Goal: Communication & Community: Answer question/provide support

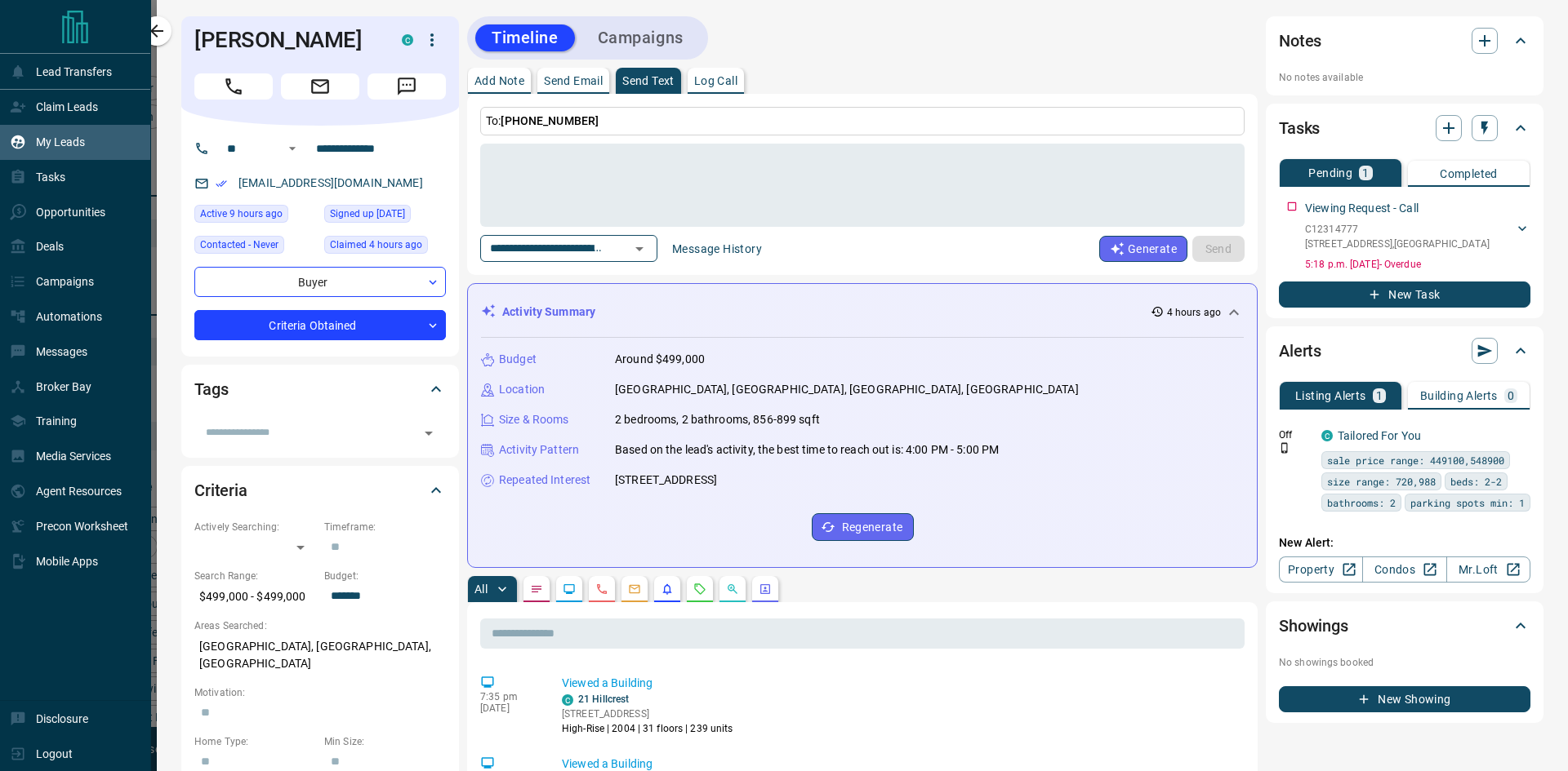
scroll to position [613, 1247]
click at [1476, 39] on icon "button" at bounding box center [1484, 41] width 20 height 20
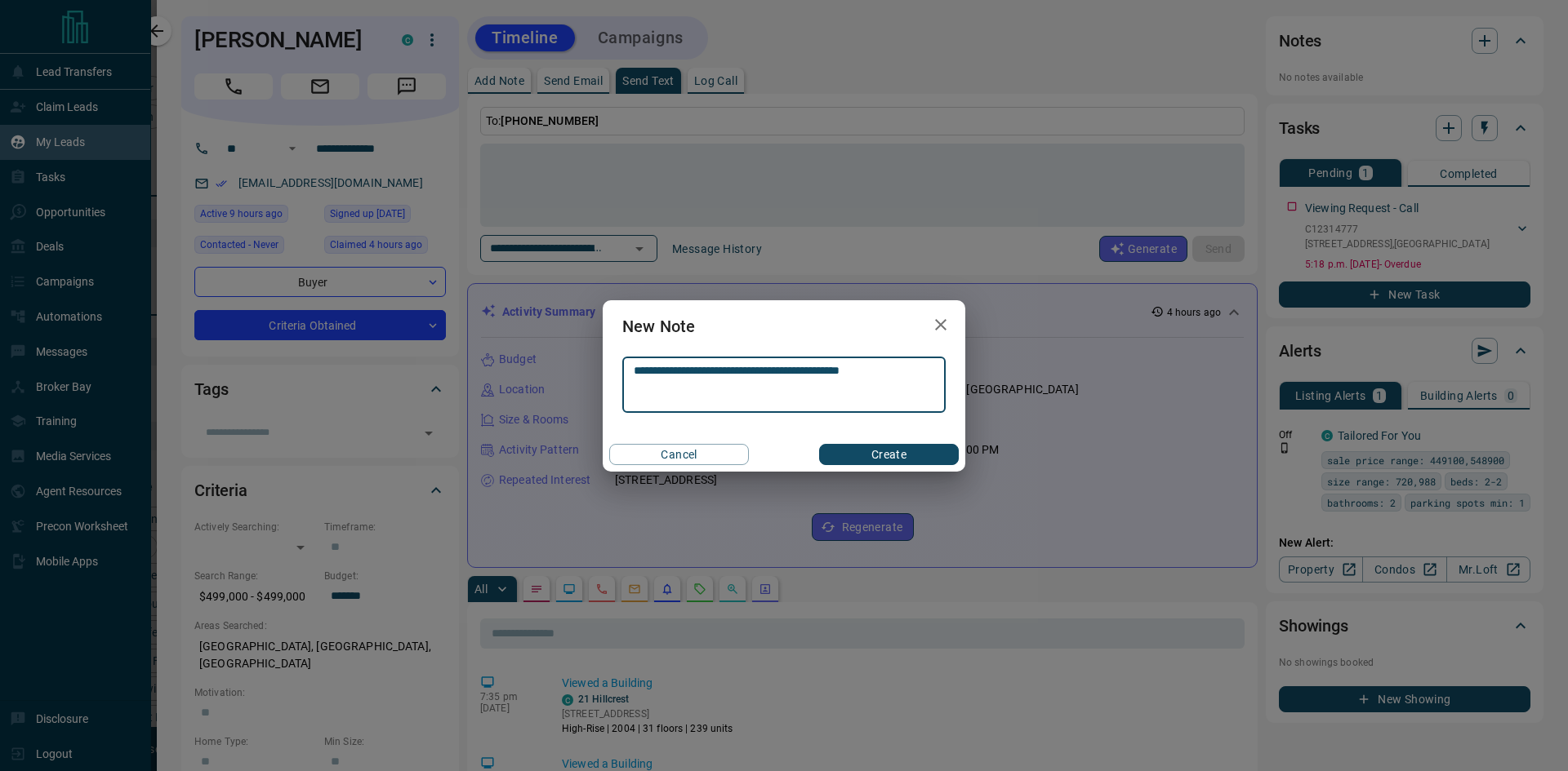
type textarea "**********"
click at [899, 445] on button "Create" at bounding box center [888, 455] width 139 height 22
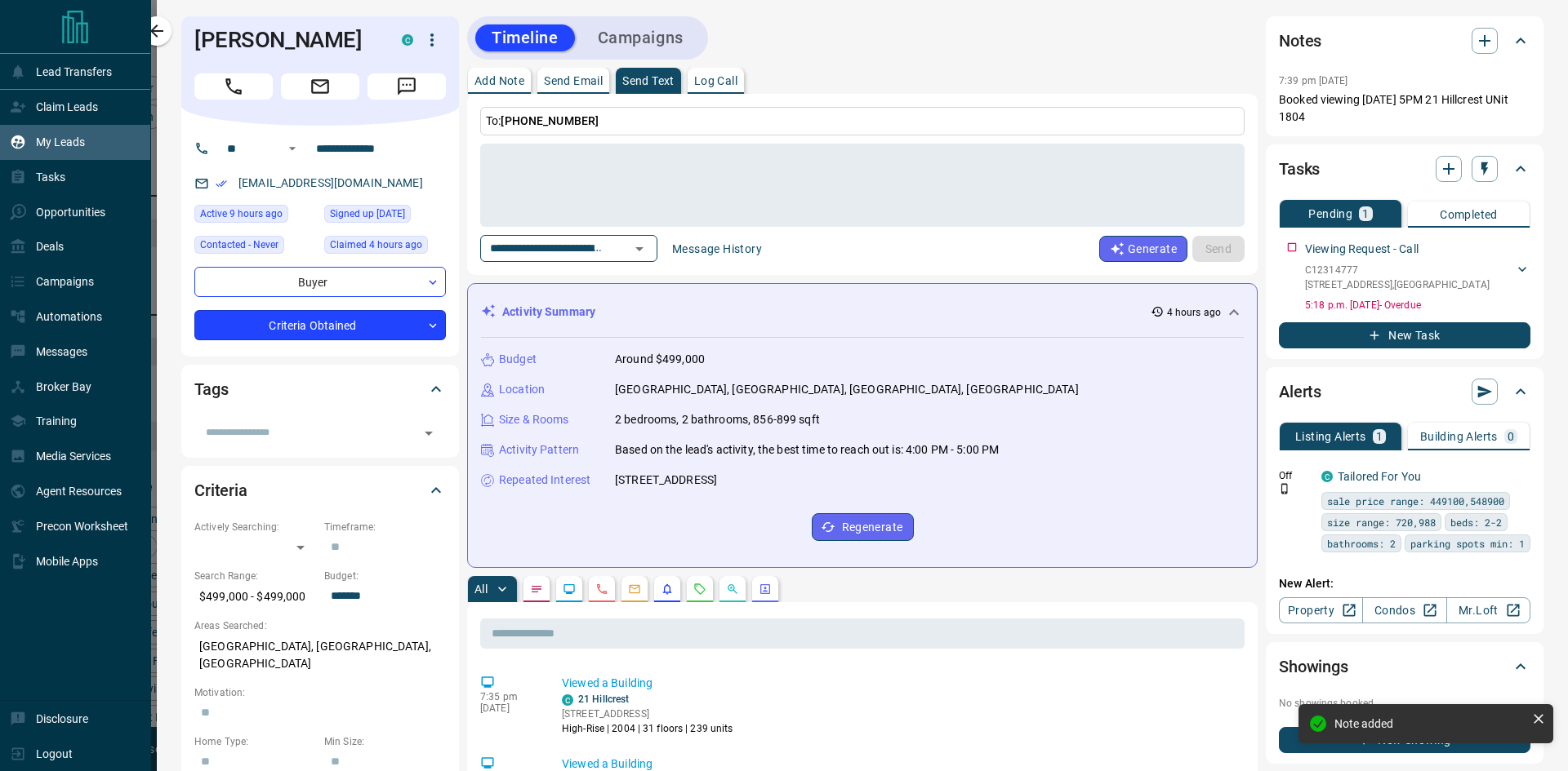
click at [423, 322] on body "Lead Transfers Claim Leads My Leads Tasks Opportunities Deals Campaigns Automat…" at bounding box center [784, 375] width 1568 height 751
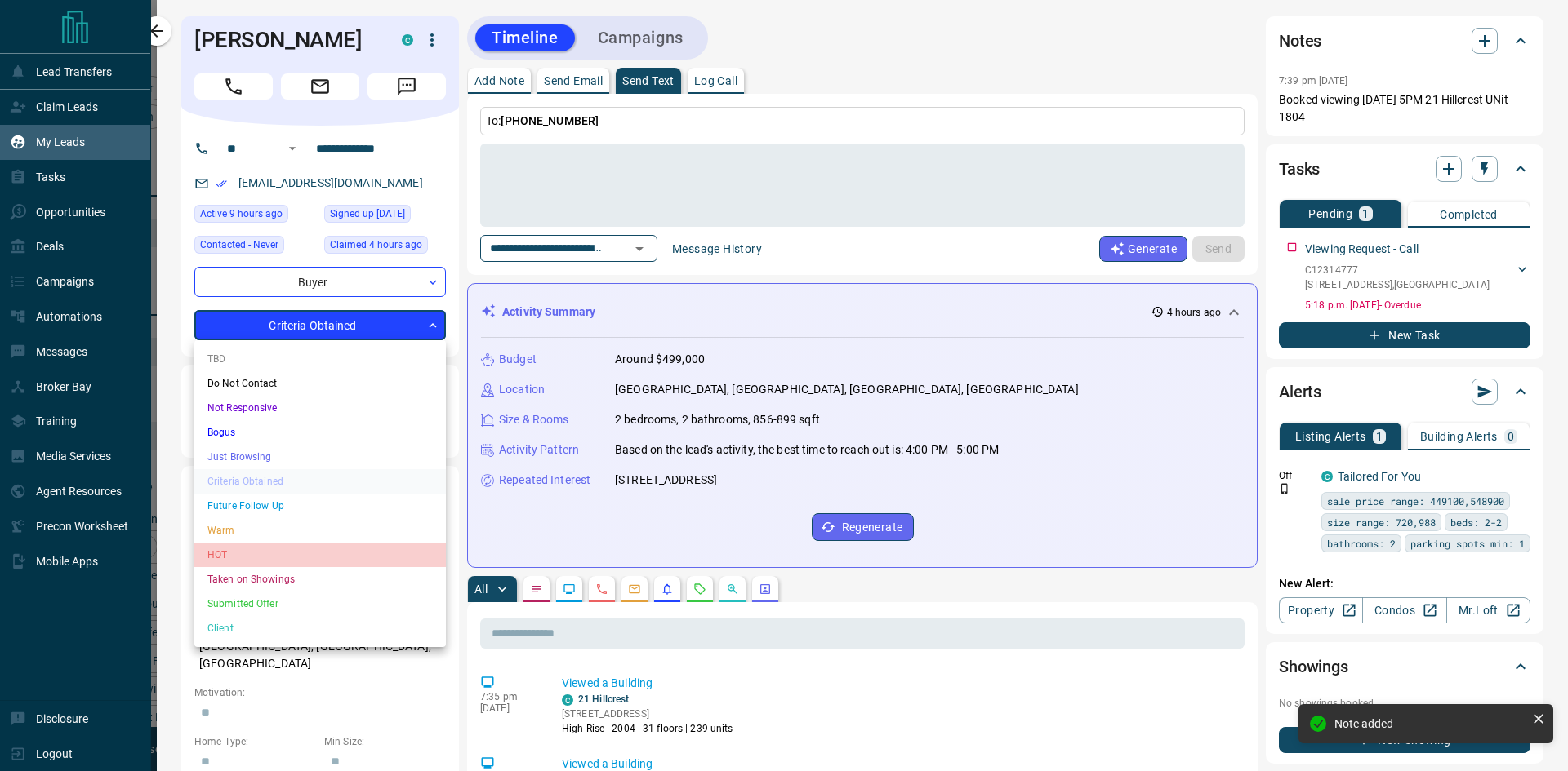
click at [284, 561] on li "HOT" at bounding box center [320, 555] width 252 height 24
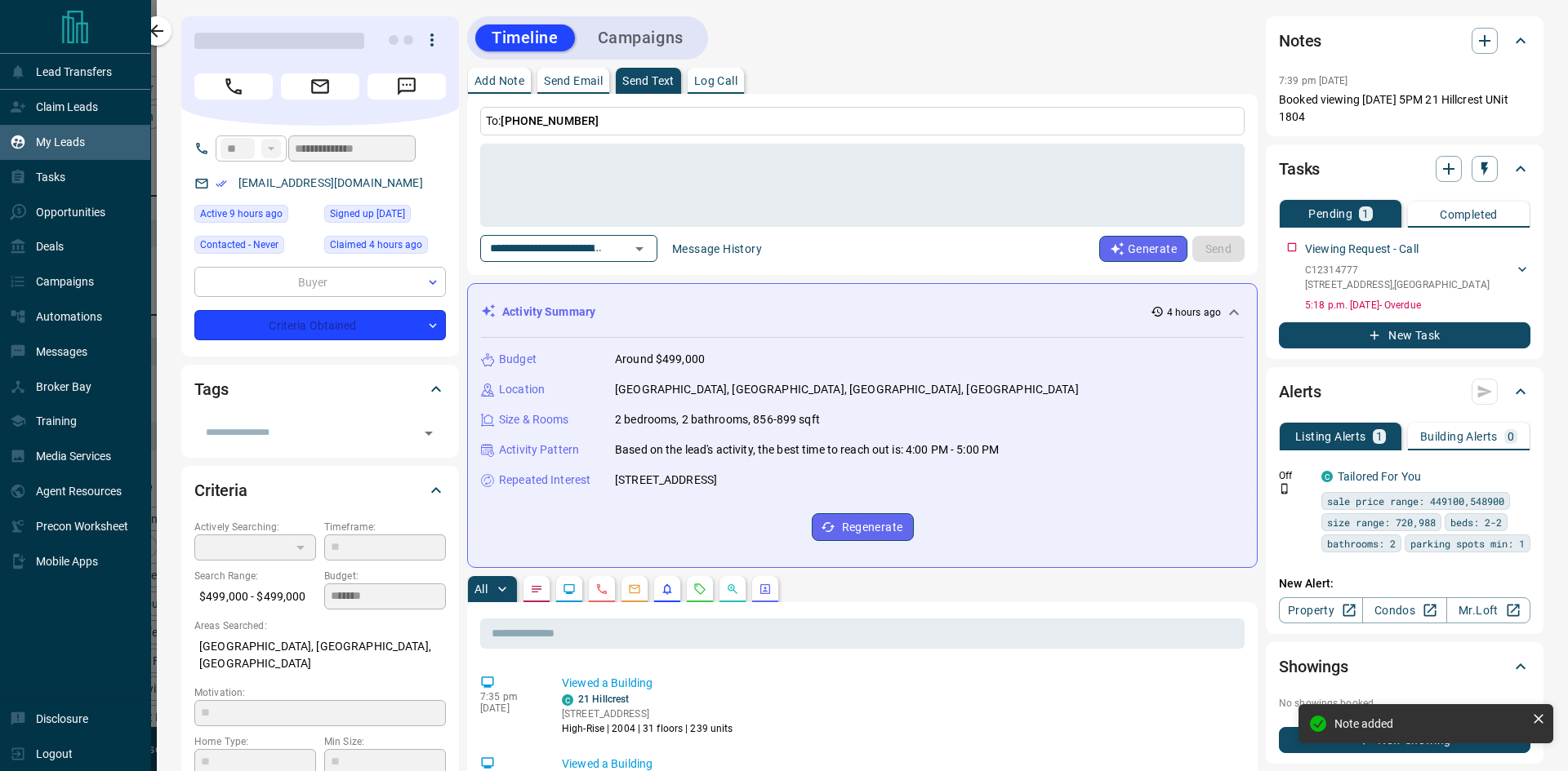
type input "*"
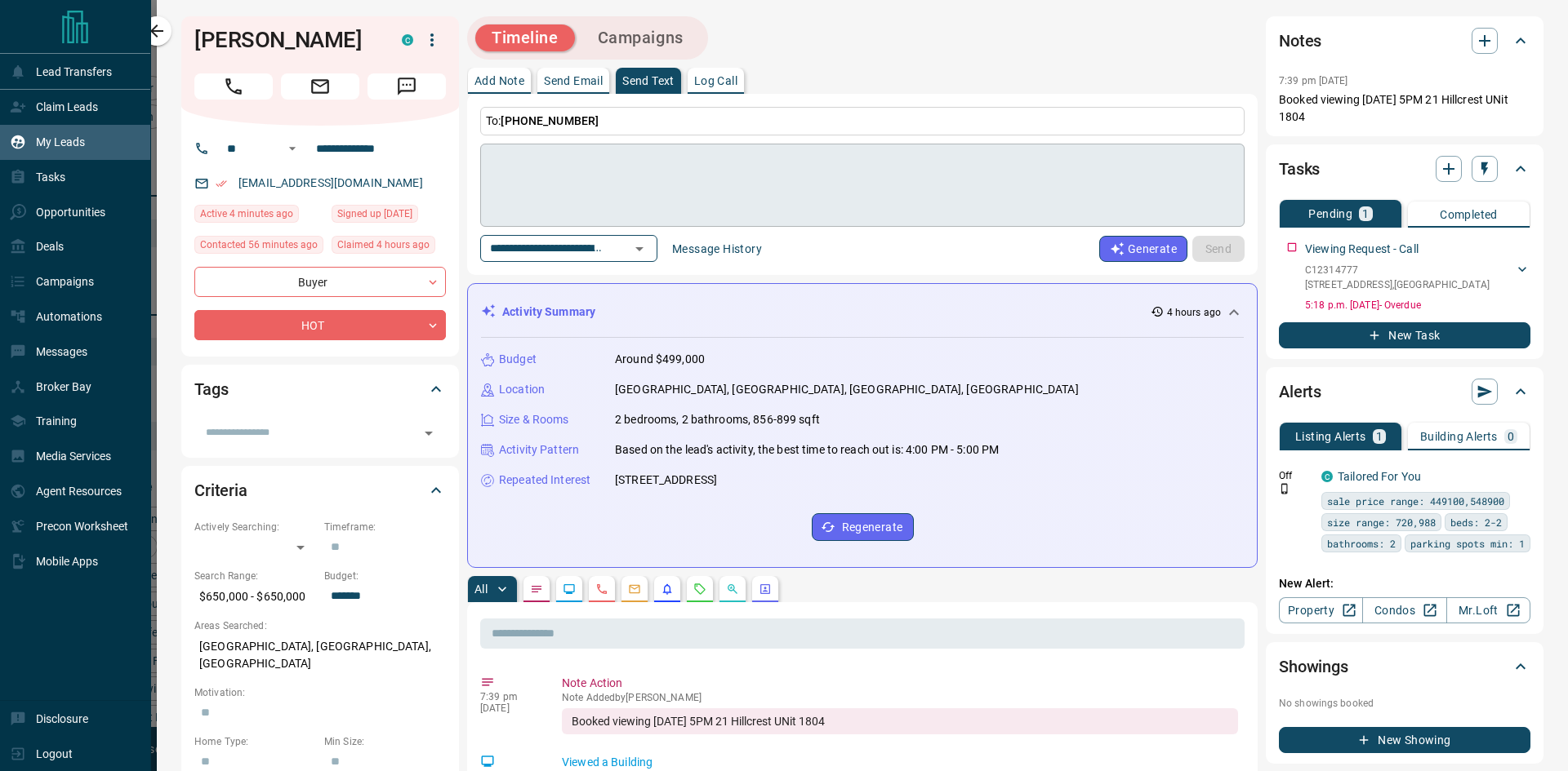
click at [605, 150] on div "* ​" at bounding box center [862, 185] width 765 height 83
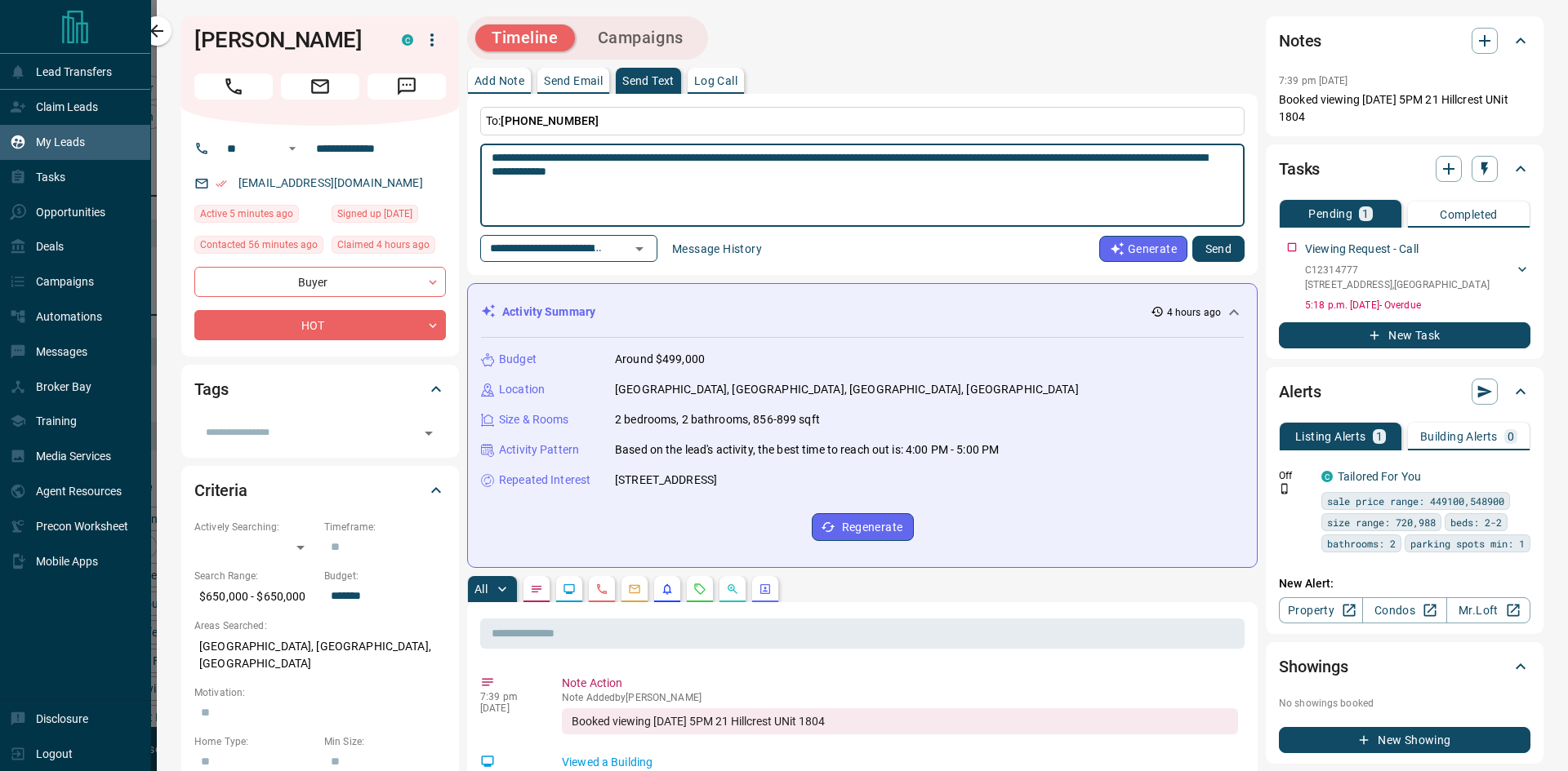
type textarea "**********"
click at [1211, 257] on button "Send" at bounding box center [1218, 249] width 52 height 26
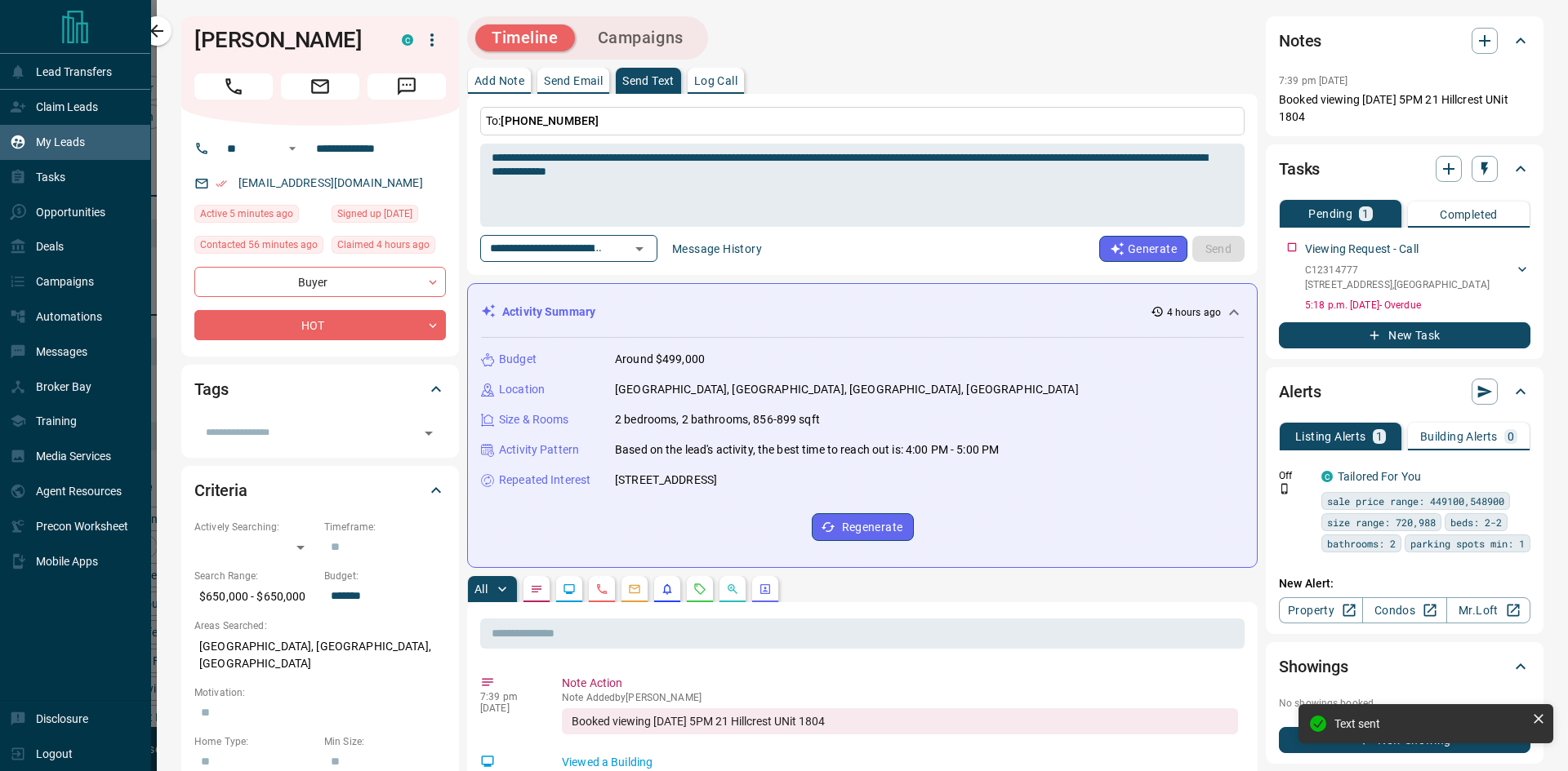
click at [1211, 257] on div "Generate Send" at bounding box center [1172, 249] width 145 height 26
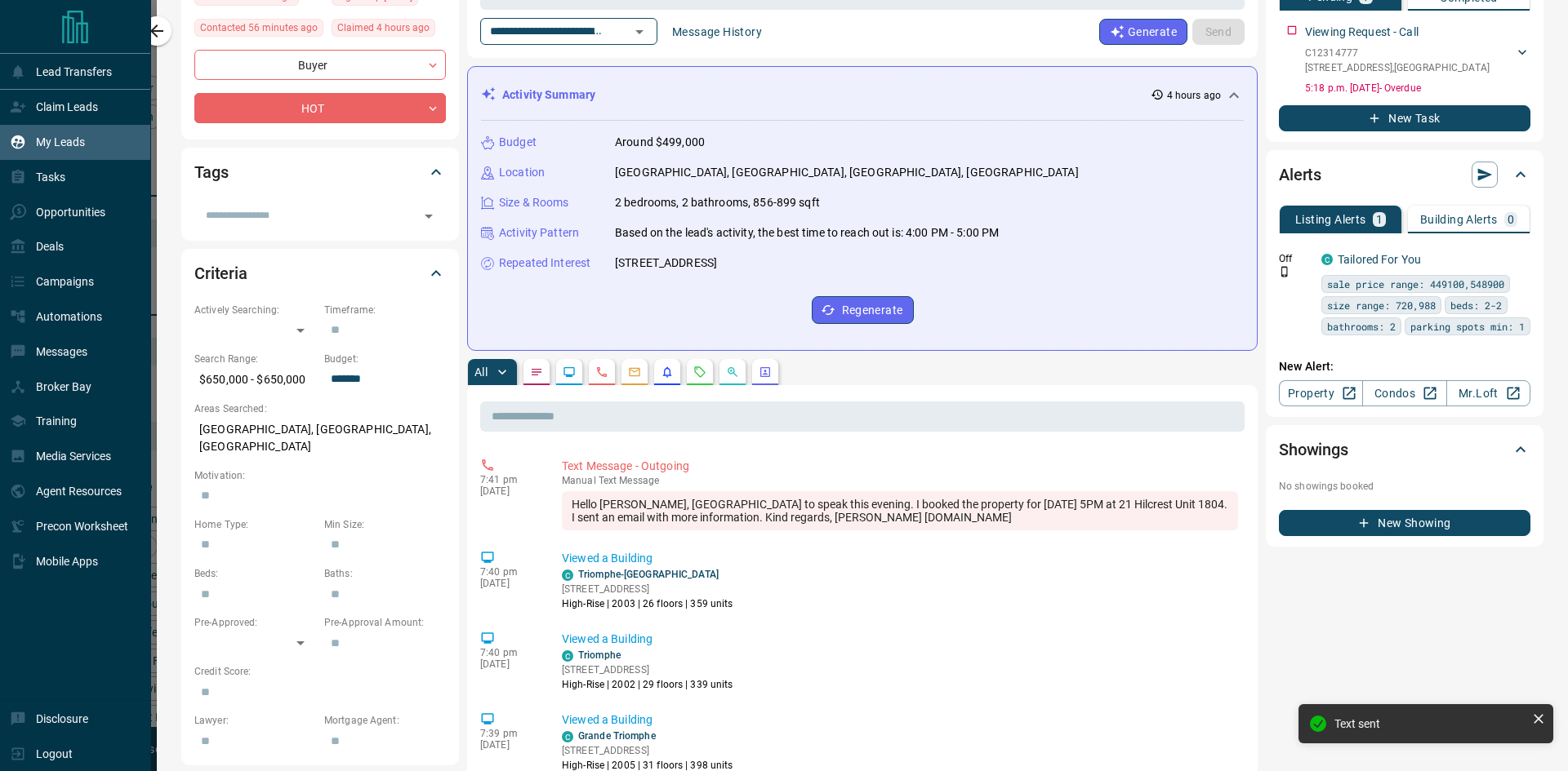
scroll to position [0, 0]
